Goal: Task Accomplishment & Management: Complete application form

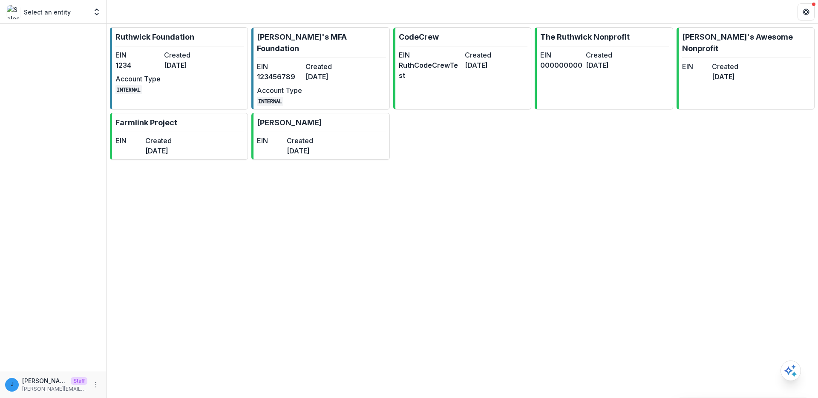
click at [261, 100] on div "[PERSON_NAME] Foundation EIN 1234 Created [DATE] Account Type INTERNAL [PERSON_…" at bounding box center [461, 93] width 711 height 139
click at [225, 65] on link "[PERSON_NAME] Foundation EIN 1234 Created [DATE] Account Type INTERNAL" at bounding box center [179, 68] width 138 height 82
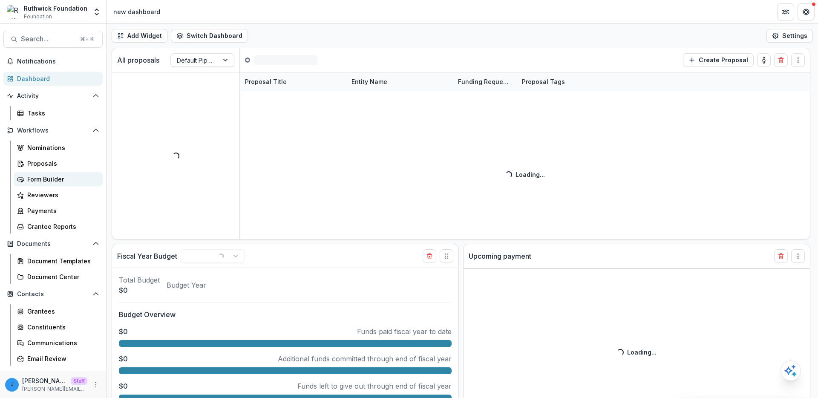
select select "******"
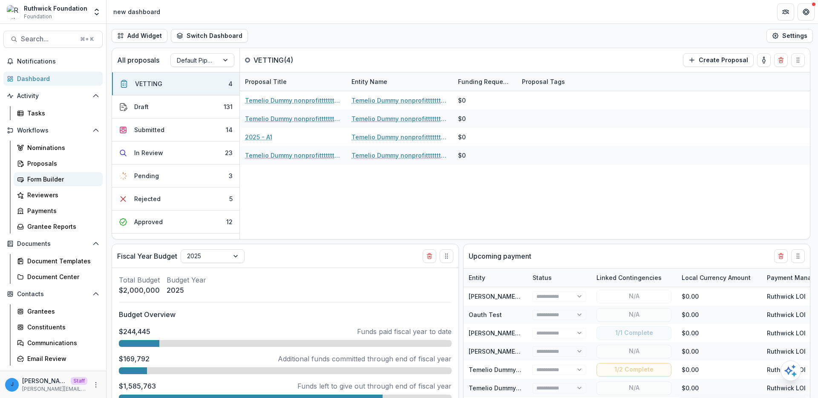
click at [69, 176] on div "Form Builder" at bounding box center [61, 179] width 69 height 9
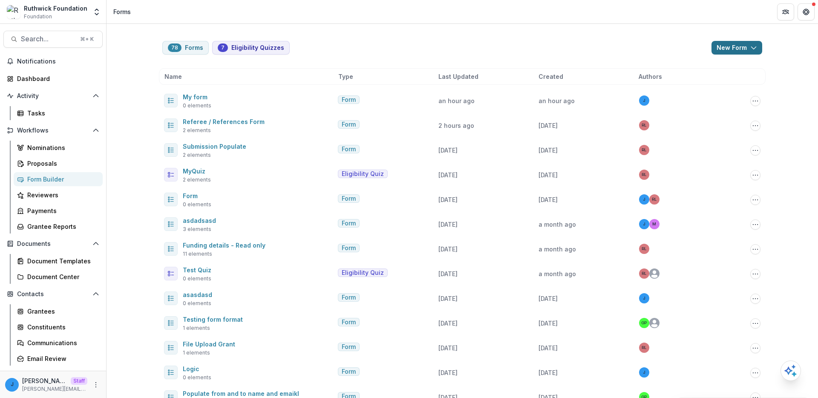
drag, startPoint x: 347, startPoint y: 1, endPoint x: 751, endPoint y: 40, distance: 406.0
click at [751, 41] on button "New Form" at bounding box center [736, 48] width 51 height 14
click at [747, 45] on button "New Form" at bounding box center [736, 48] width 51 height 14
click at [725, 87] on button "New Form" at bounding box center [712, 81] width 91 height 14
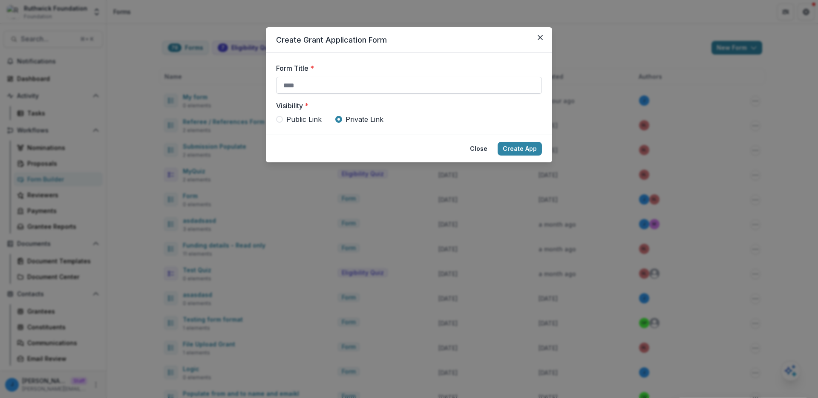
click at [447, 89] on input "Form Title *" at bounding box center [409, 85] width 266 height 17
type input "*****"
click at [497, 142] on button "Create App" at bounding box center [519, 149] width 44 height 14
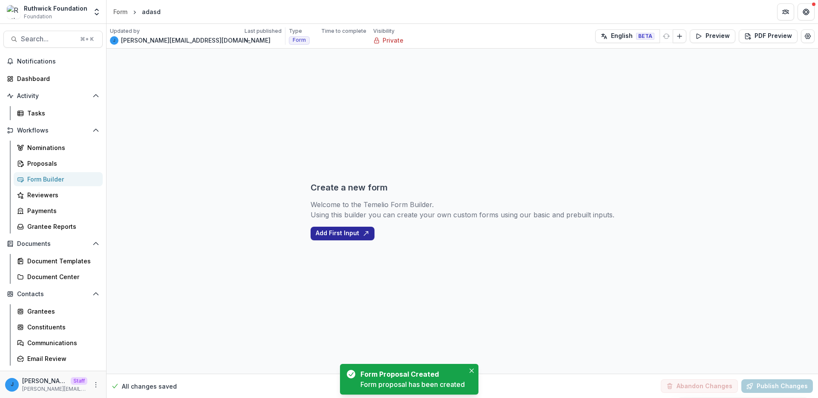
click at [367, 237] on button "Add First Input" at bounding box center [342, 234] width 64 height 14
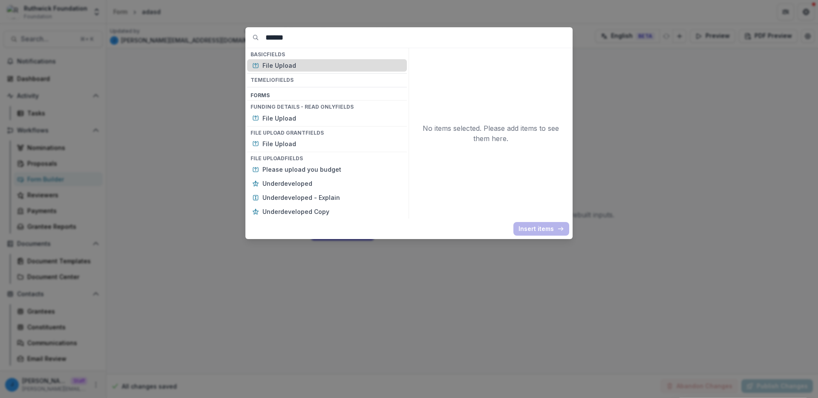
type input "******"
click at [320, 68] on p "File Upload" at bounding box center [331, 65] width 139 height 9
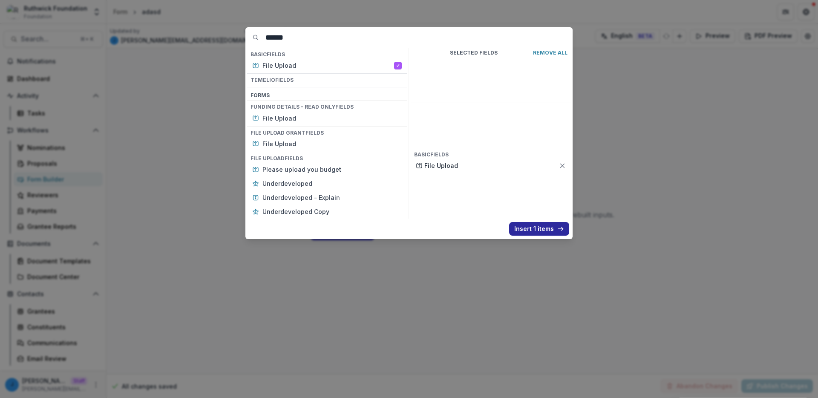
click at [557, 238] on div "****** Basic Fields File Upload Temelio Fields Form s Funding details - Read on…" at bounding box center [408, 133] width 327 height 212
click at [558, 229] on icon "button" at bounding box center [560, 228] width 7 height 7
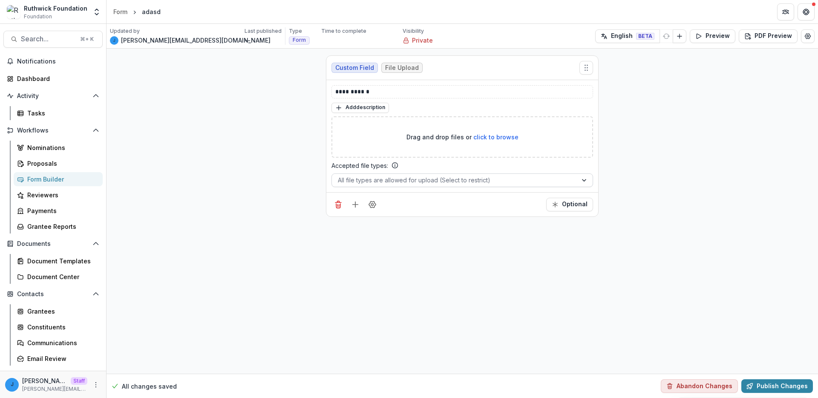
click at [371, 182] on div at bounding box center [454, 180] width 233 height 11
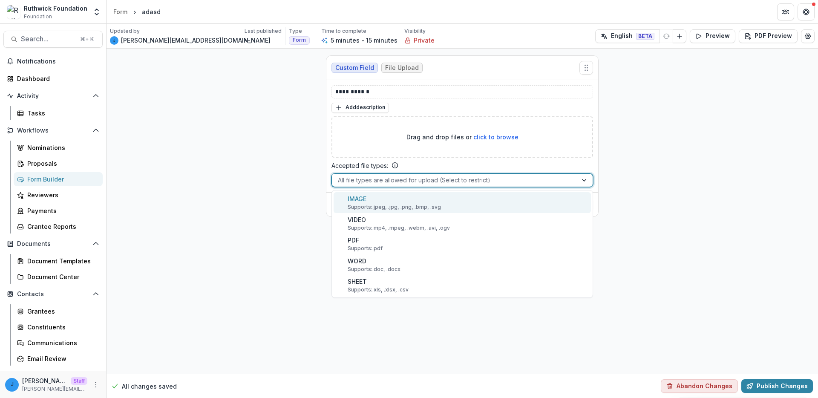
click at [450, 126] on div "Drag and drop files or click to browse" at bounding box center [461, 136] width 261 height 41
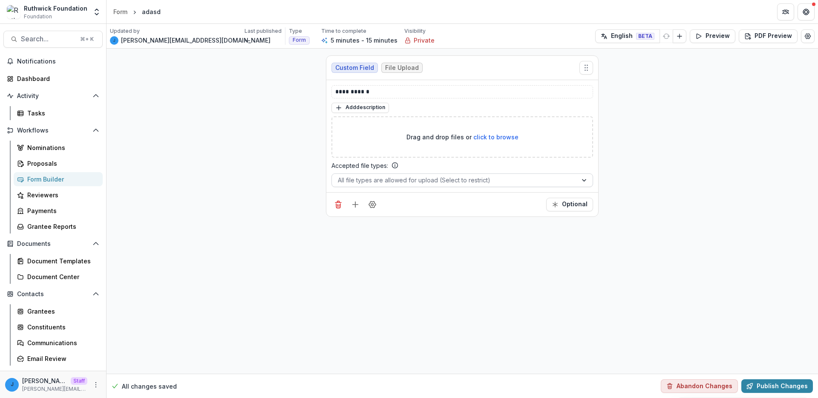
click at [442, 184] on div at bounding box center [454, 180] width 233 height 11
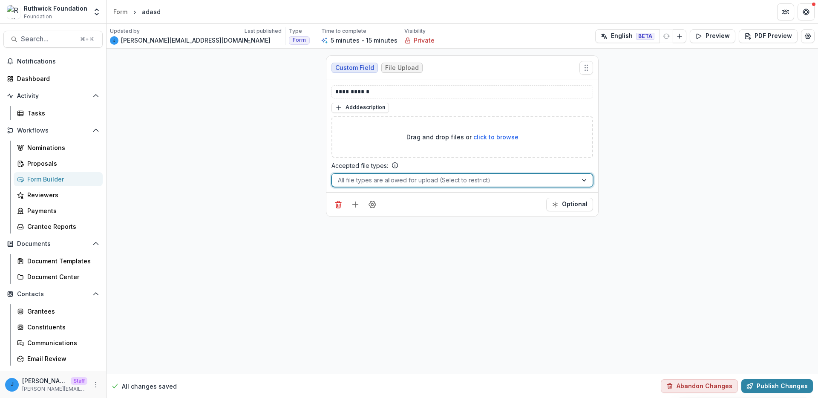
click at [440, 184] on div at bounding box center [454, 180] width 233 height 11
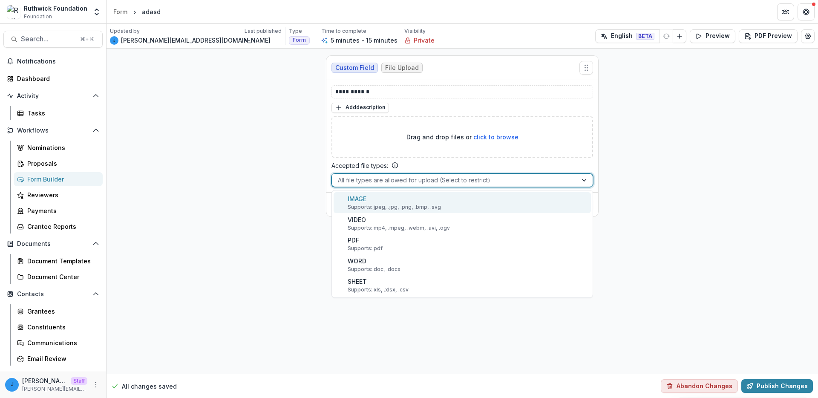
click at [476, 163] on div "Accepted file types: IMAGE, 1 of 5. 5 results available. Use Up and Down to cho…" at bounding box center [461, 174] width 261 height 26
